Goal: Communication & Community: Answer question/provide support

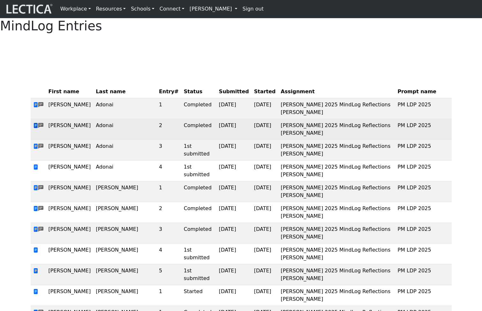
click at [36, 129] on span at bounding box center [35, 126] width 5 height 6
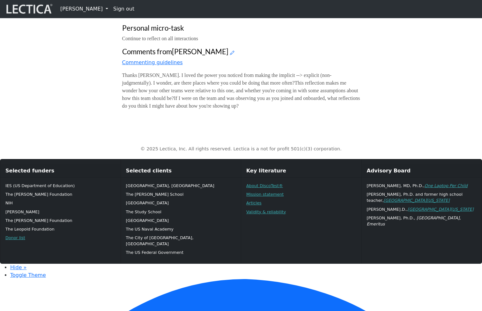
scroll to position [446, 0]
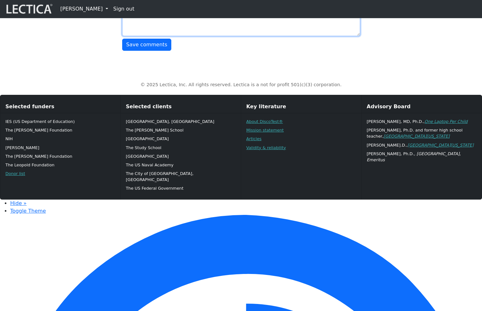
click at [285, 36] on textarea "Thanks Daniel. I loved the power you noticed from making the implicit --> expli…" at bounding box center [241, 3] width 238 height 66
type textarea "Thanks [PERSON_NAME]. I loved the power you noticed from making the implicit --…"
click at [153, 51] on button "Save comments" at bounding box center [146, 45] width 49 height 12
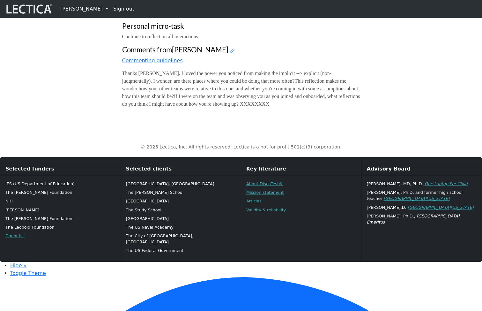
scroll to position [181, 0]
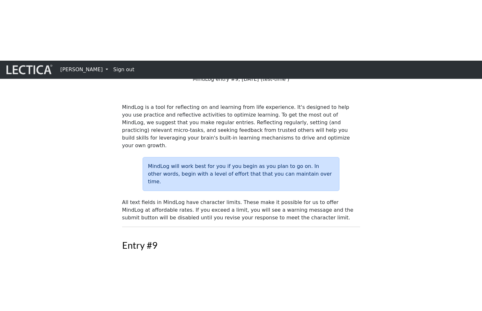
scroll to position [138, 0]
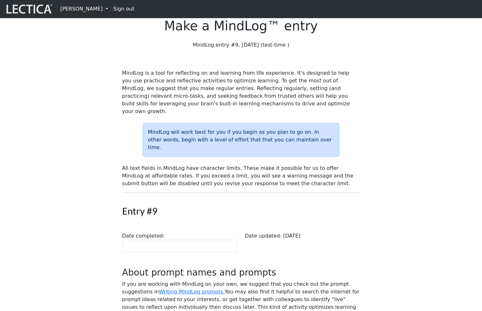
click at [232, 98] on p "MindLog is a tool for reflecting on and learning from life experience. It's des…" at bounding box center [241, 92] width 238 height 46
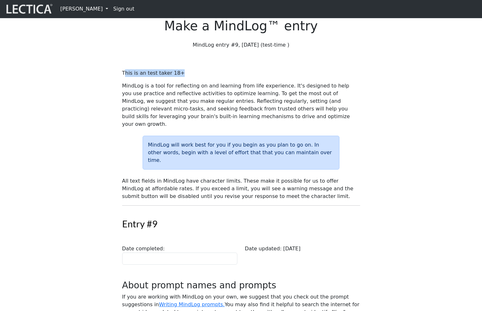
drag, startPoint x: 125, startPoint y: 93, endPoint x: 178, endPoint y: 94, distance: 53.0
click at [178, 77] on p "This is an test taker 18+" at bounding box center [241, 73] width 238 height 8
drag, startPoint x: 125, startPoint y: 89, endPoint x: 186, endPoint y: 89, distance: 61.0
click at [186, 77] on p "This text is for adults" at bounding box center [241, 73] width 238 height 8
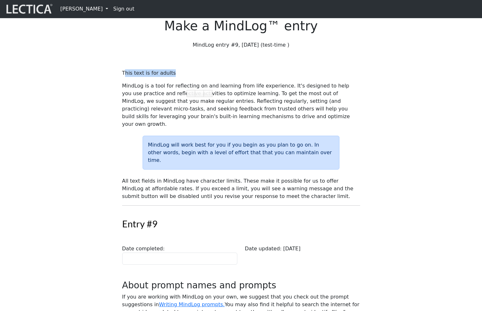
click at [119, 11] on link "Sign out" at bounding box center [124, 9] width 26 height 13
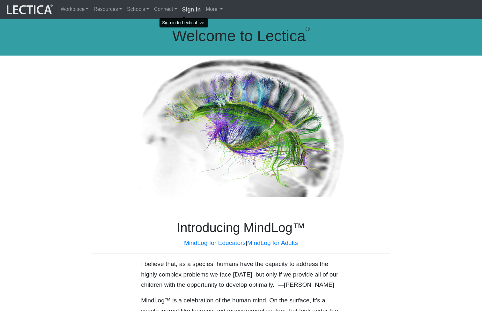
click at [182, 10] on strong "Sign in" at bounding box center [191, 9] width 19 height 6
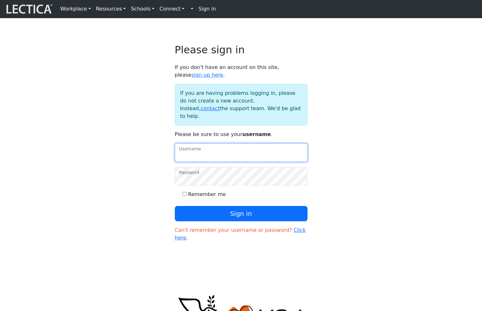
click at [205, 159] on input "Username" at bounding box center [241, 152] width 133 height 19
paste input "mindlog5thstudent"
type input "mindlog5thstudent"
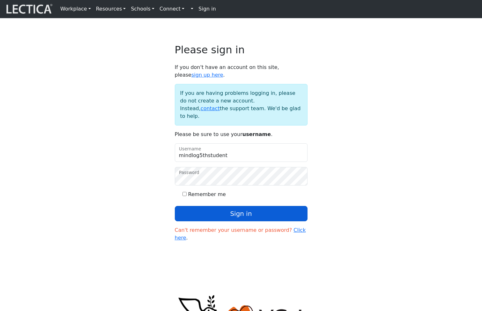
click at [219, 221] on button "Sign in" at bounding box center [241, 213] width 133 height 15
